Goal: Task Accomplishment & Management: Use online tool/utility

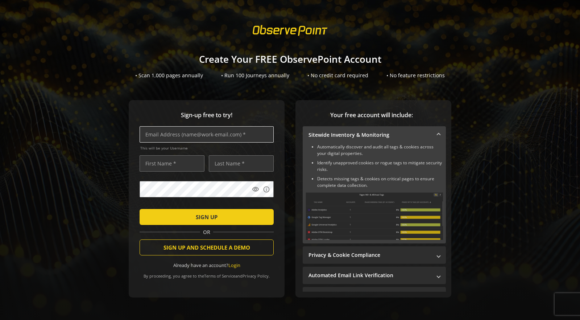
click at [266, 130] on input "text" at bounding box center [207, 134] width 134 height 16
type input "[EMAIL_ADDRESS][DOMAIN_NAME]"
type input "[PERSON_NAME]"
click at [256, 189] on mat-icon "visibility" at bounding box center [255, 189] width 7 height 7
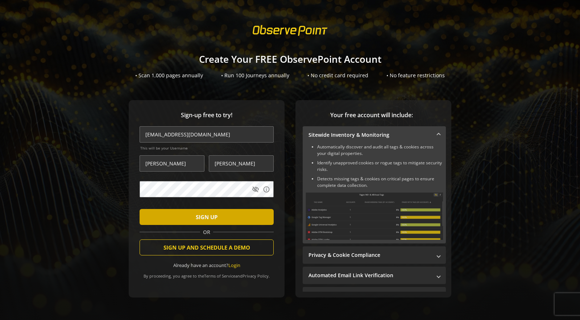
click at [238, 220] on span "submit" at bounding box center [207, 216] width 134 height 17
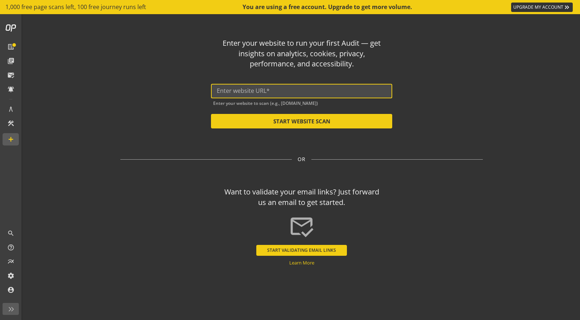
click at [349, 93] on input "text" at bounding box center [302, 90] width 170 height 7
paste input "[URL][DOMAIN_NAME]"
type input "[URL][DOMAIN_NAME]"
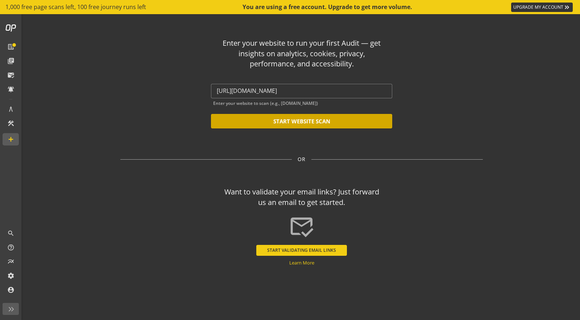
click at [320, 119] on button "START WEBSITE SCAN" at bounding box center [301, 121] width 181 height 15
click at [318, 121] on button "START WEBSITE SCAN" at bounding box center [301, 121] width 181 height 15
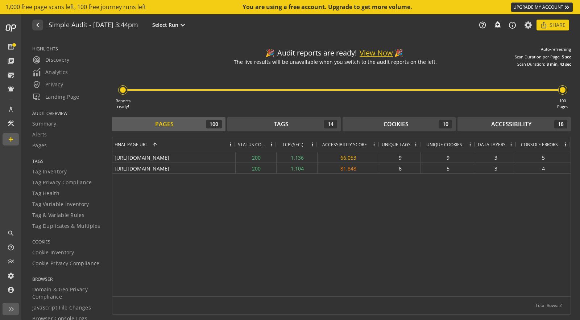
click at [388, 53] on button "View Now" at bounding box center [376, 53] width 33 height 11
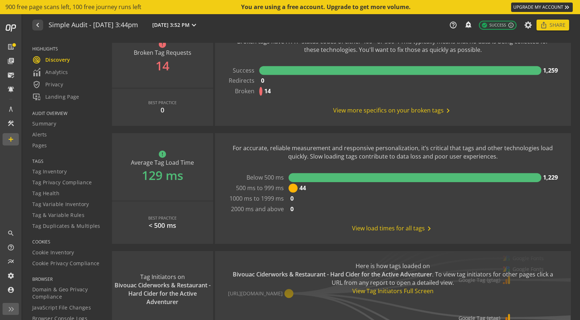
scroll to position [624, 0]
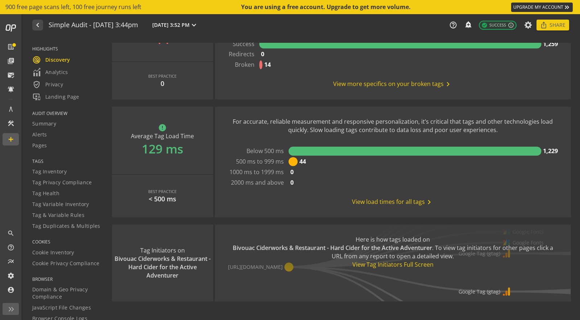
click at [371, 265] on div "View Tag Initiators Full Screen" at bounding box center [392, 264] width 327 height 8
